Goal: Task Accomplishment & Management: Complete application form

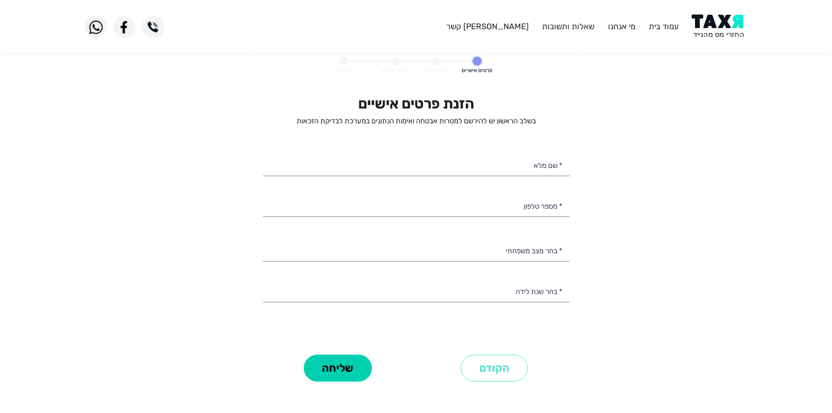
select select
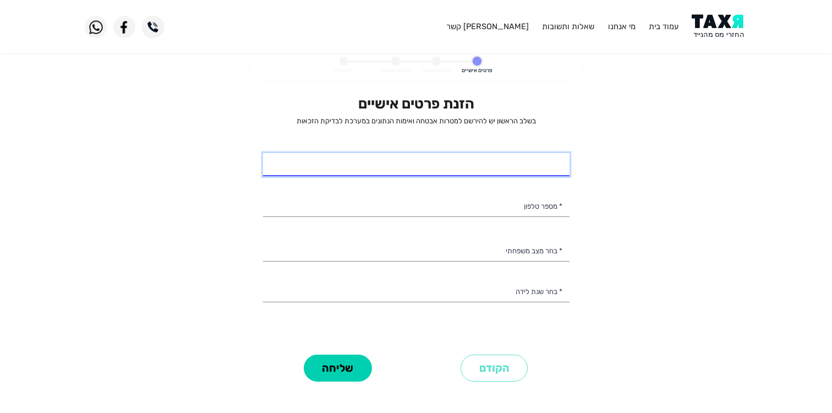
click at [487, 156] on input "* שם מלא" at bounding box center [416, 164] width 307 height 23
type input "[PERSON_NAME]"
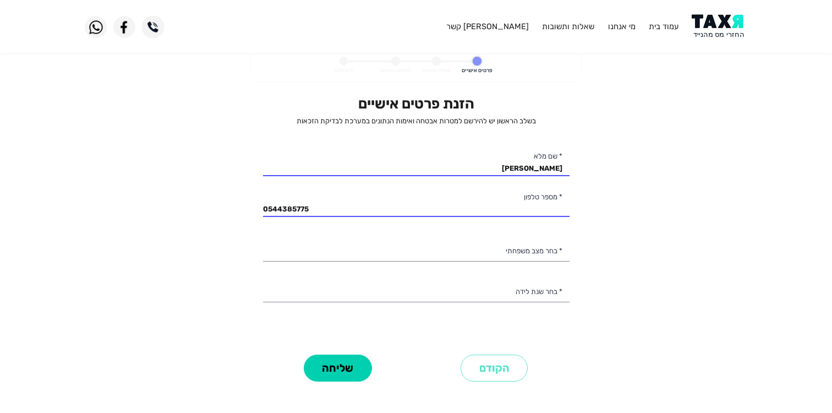
type input "054-4385775"
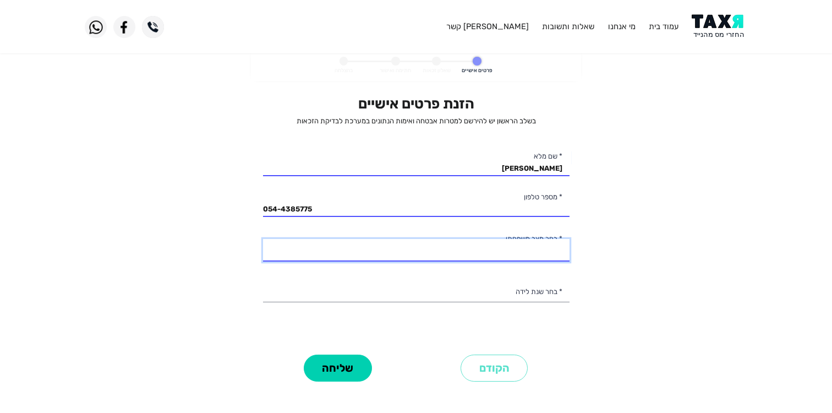
click at [431, 252] on select "רווק/ה נשוי/[PERSON_NAME]/ה אלמן/נה" at bounding box center [416, 250] width 307 height 23
select select "1: Single"
click at [263, 239] on select "רווק/ה נשוי/[PERSON_NAME]/ה אלמן/נה" at bounding box center [416, 250] width 307 height 23
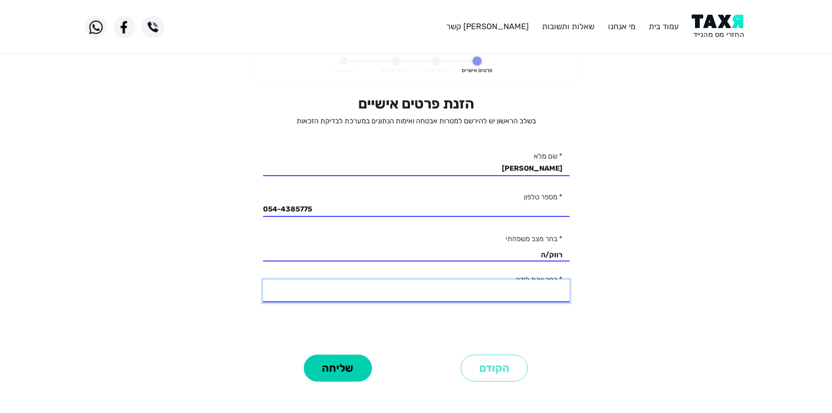
click at [417, 293] on select "2003 2002 2001 2000 1999 1998 1997 1996 1995 1994 1993 1992 1991 1990 1989 1988…" at bounding box center [416, 291] width 307 height 23
select select "17: 1987"
click at [263, 280] on select "2003 2002 2001 2000 1999 1998 1997 1996 1995 1994 1993 1992 1991 1990 1989 1988…" at bounding box center [416, 291] width 307 height 23
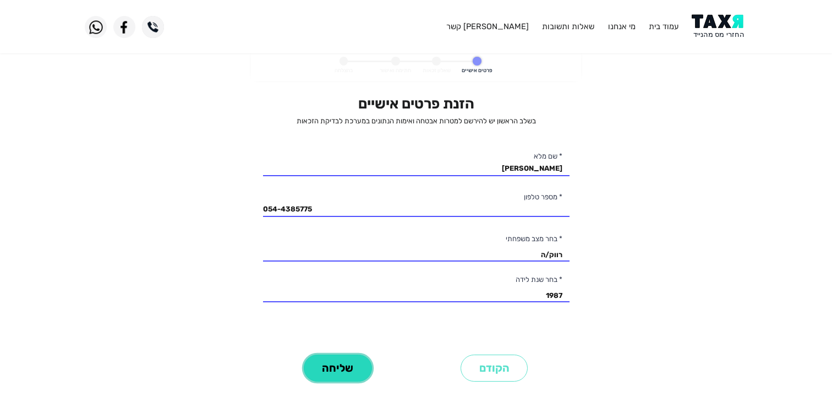
click at [341, 366] on button "שליחה" at bounding box center [338, 368] width 68 height 27
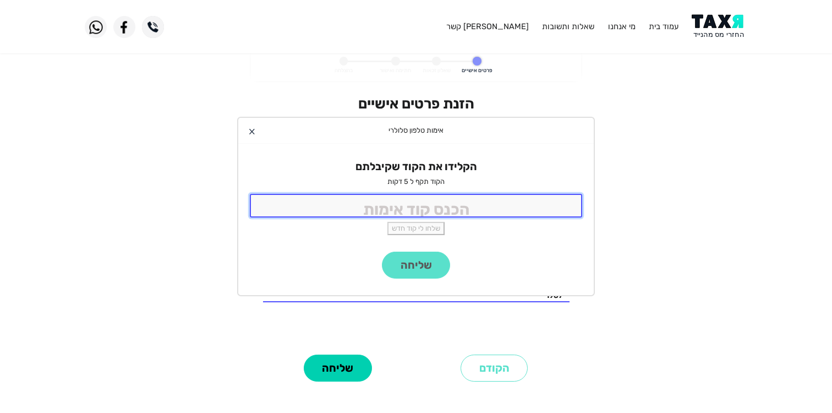
click at [439, 210] on input "tel" at bounding box center [416, 206] width 333 height 24
type input "9965"
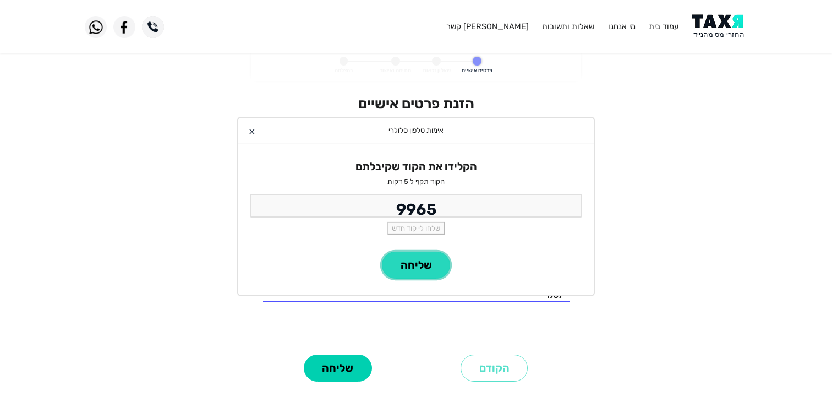
click at [425, 266] on button "שליחה" at bounding box center [416, 265] width 68 height 27
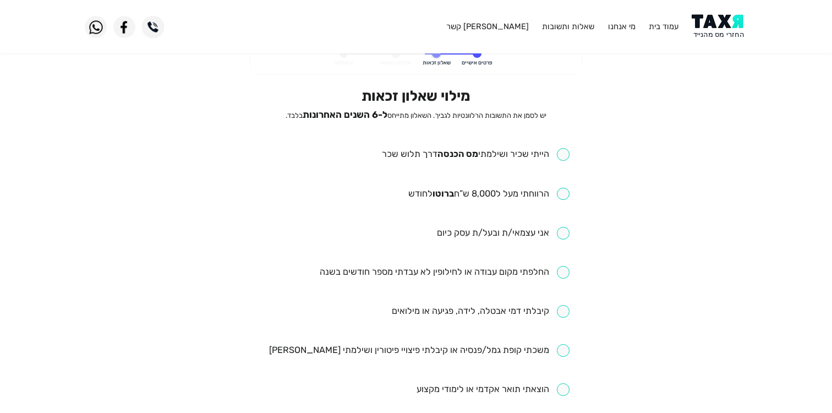
scroll to position [9, 0]
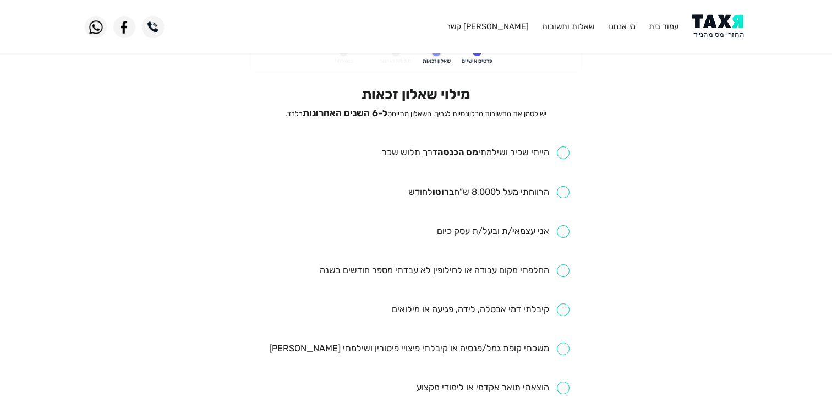
click at [561, 155] on input "checkbox" at bounding box center [476, 152] width 188 height 13
checkbox input "true"
click at [564, 194] on input "checkbox" at bounding box center [488, 192] width 161 height 13
checkbox input "true"
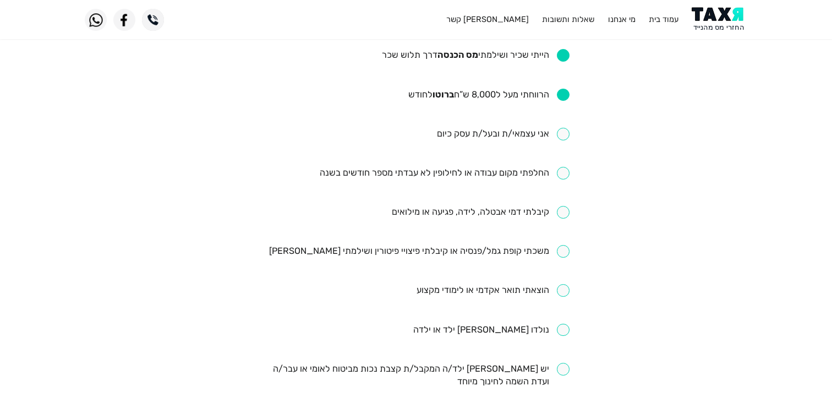
scroll to position [108, 0]
click at [562, 323] on input "checkbox" at bounding box center [491, 329] width 156 height 13
checkbox input "true"
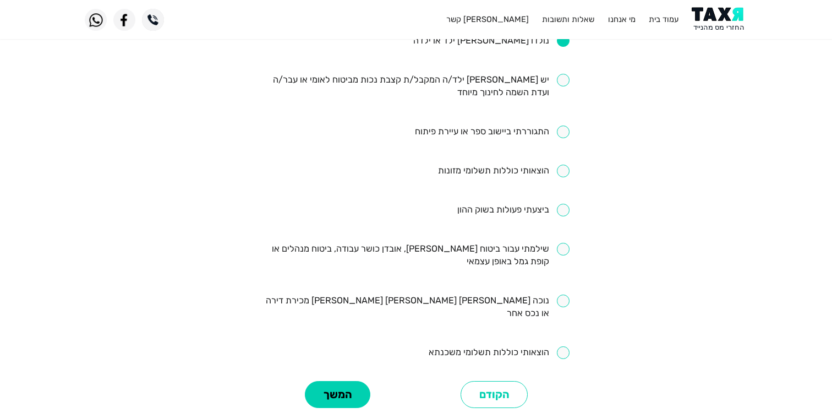
scroll to position [406, 0]
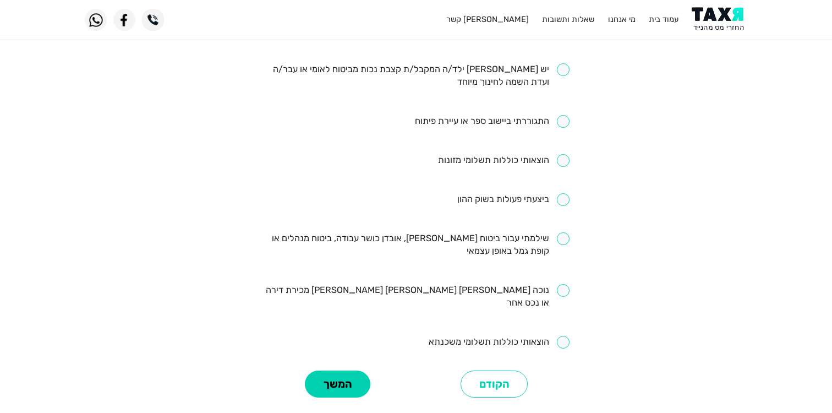
click at [561, 193] on input "checkbox" at bounding box center [513, 199] width 112 height 13
checkbox input "true"
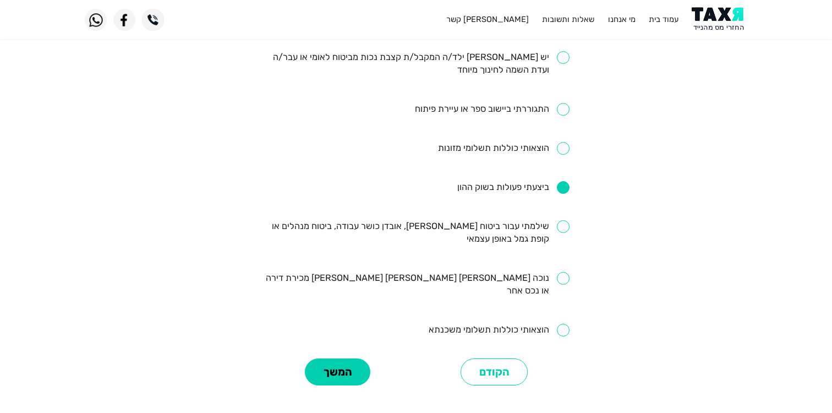
scroll to position [427, 0]
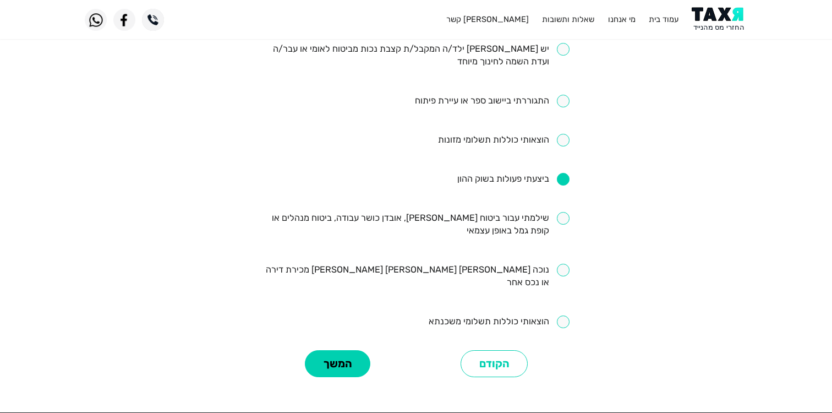
click at [563, 315] on input "checkbox" at bounding box center [499, 321] width 141 height 13
checkbox input "true"
click at [344, 350] on button "המשך" at bounding box center [338, 363] width 66 height 27
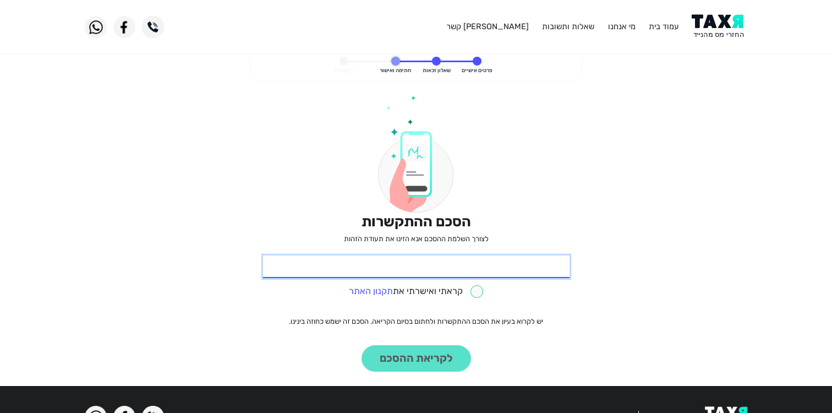
click at [468, 271] on input "* תעודת זהות" at bounding box center [416, 266] width 307 height 23
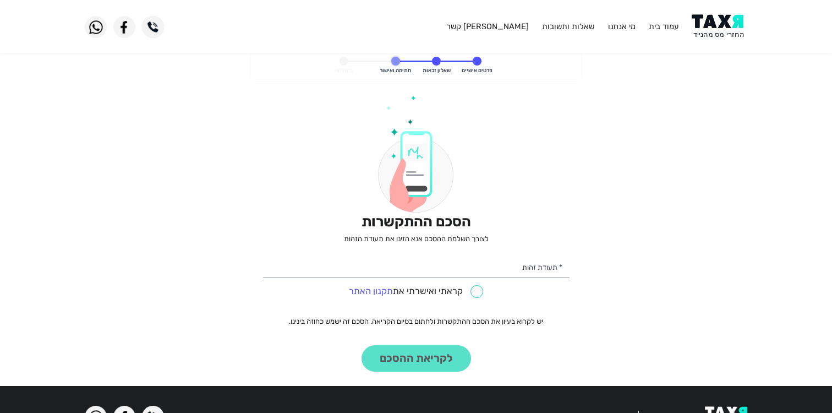
click at [476, 295] on input "checkbox" at bounding box center [416, 291] width 134 height 13
checkbox input "true"
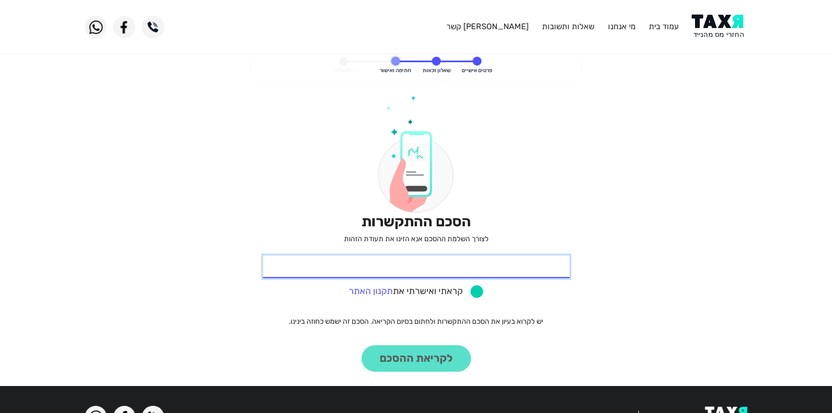
click at [465, 265] on input "* תעודת זהות" at bounding box center [416, 266] width 307 height 23
type input "300714318"
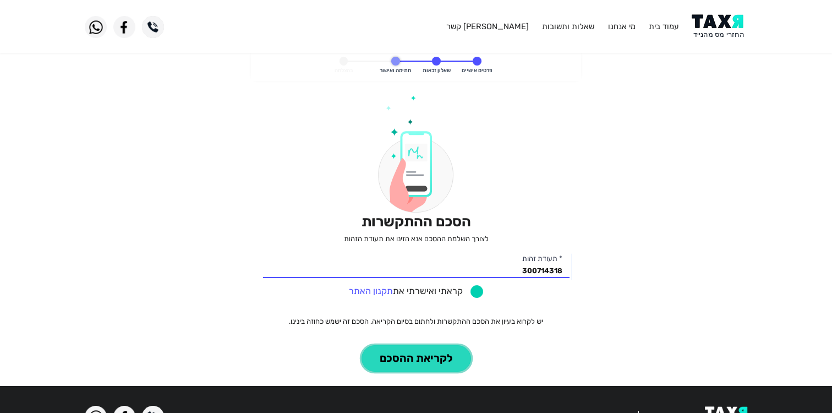
click at [411, 359] on button "לקריאת ההסכם" at bounding box center [417, 358] width 110 height 27
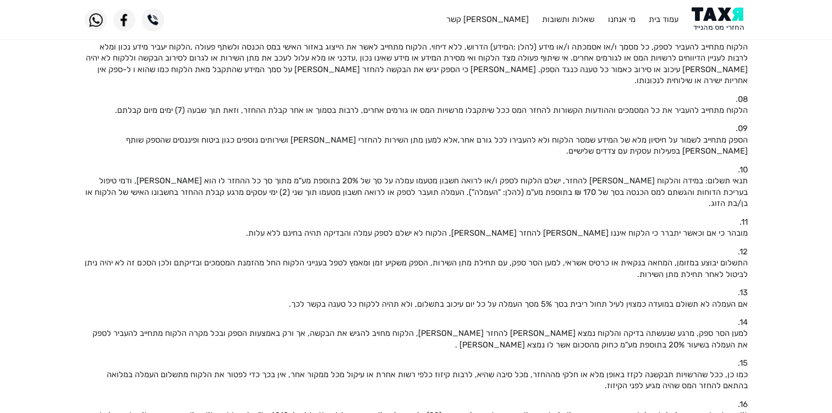
scroll to position [400, 0]
click at [640, 177] on p "תנאי תשלום: במידה והלקוח [PERSON_NAME] להחזר, ישלם הלקוח לספק ו/או לרואה חשבון …" at bounding box center [416, 194] width 663 height 34
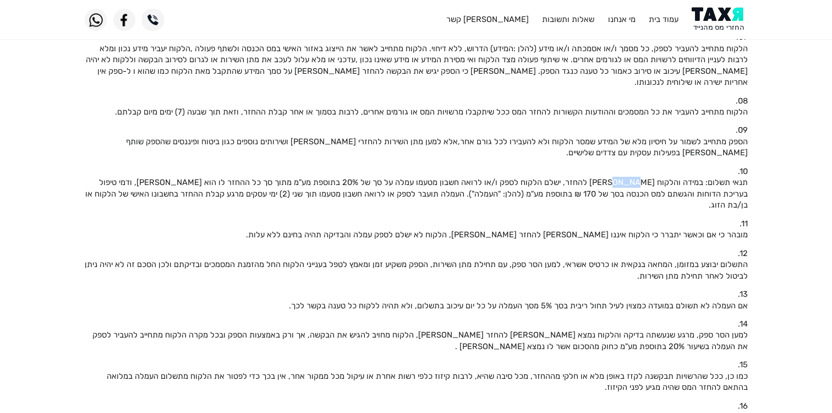
click at [640, 177] on p "תנאי תשלום: במידה והלקוח [PERSON_NAME] להחזר, ישלם הלקוח לספק ו/או לרואה חשבון …" at bounding box center [416, 194] width 663 height 34
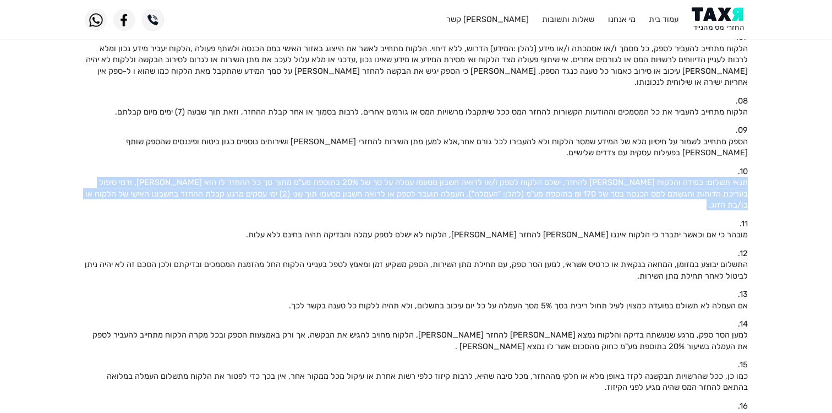
click at [640, 177] on p "תנאי תשלום: במידה והלקוח [PERSON_NAME] להחזר, ישלם הלקוח לספק ו/או לרואה חשבון …" at bounding box center [416, 194] width 663 height 34
